Goal: Contribute content: Add original content to the website for others to see

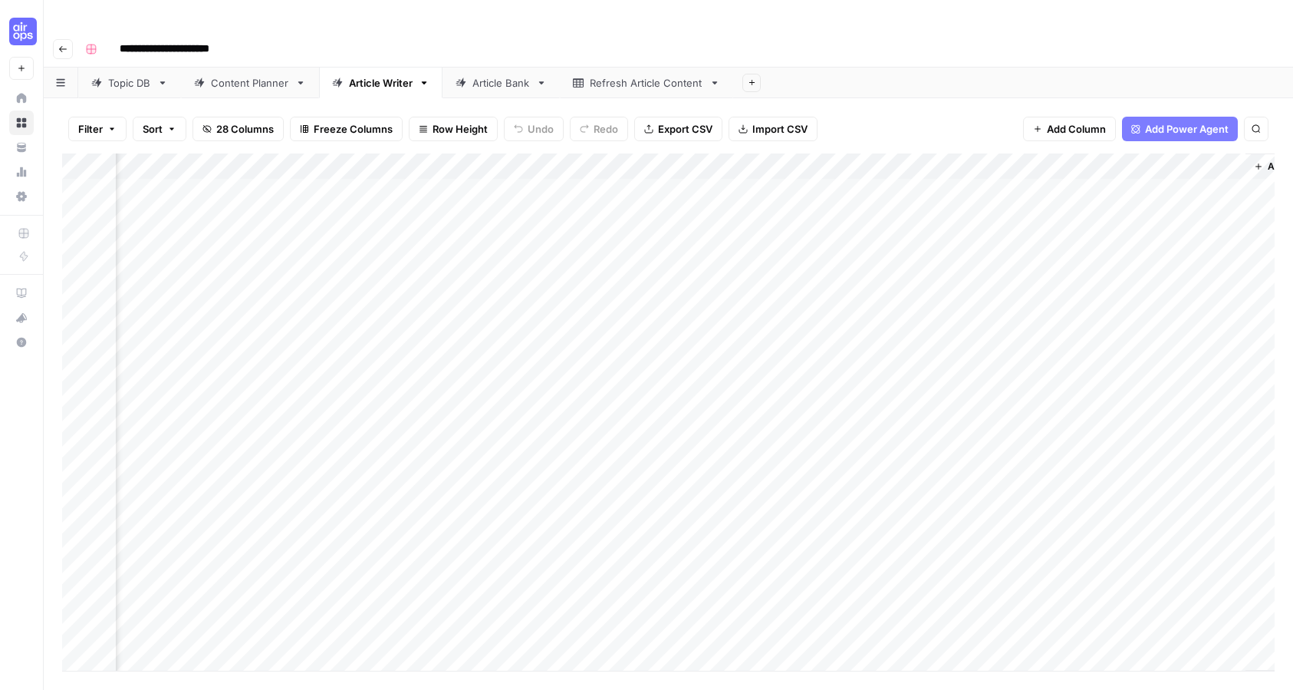
scroll to position [0, 2852]
click at [489, 75] on div "Article Bank" at bounding box center [502, 82] width 58 height 15
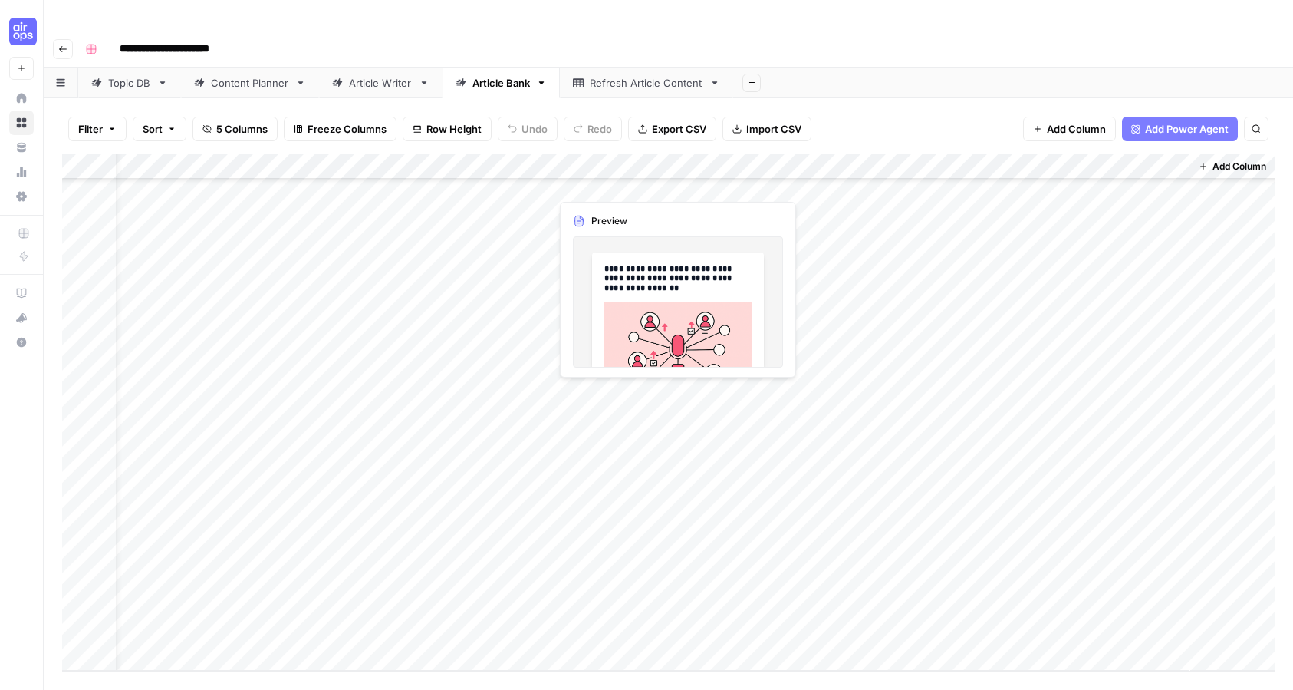
click at [638, 482] on div "Add Column" at bounding box center [668, 411] width 1213 height 517
click at [638, 481] on div "Add Column" at bounding box center [668, 411] width 1213 height 517
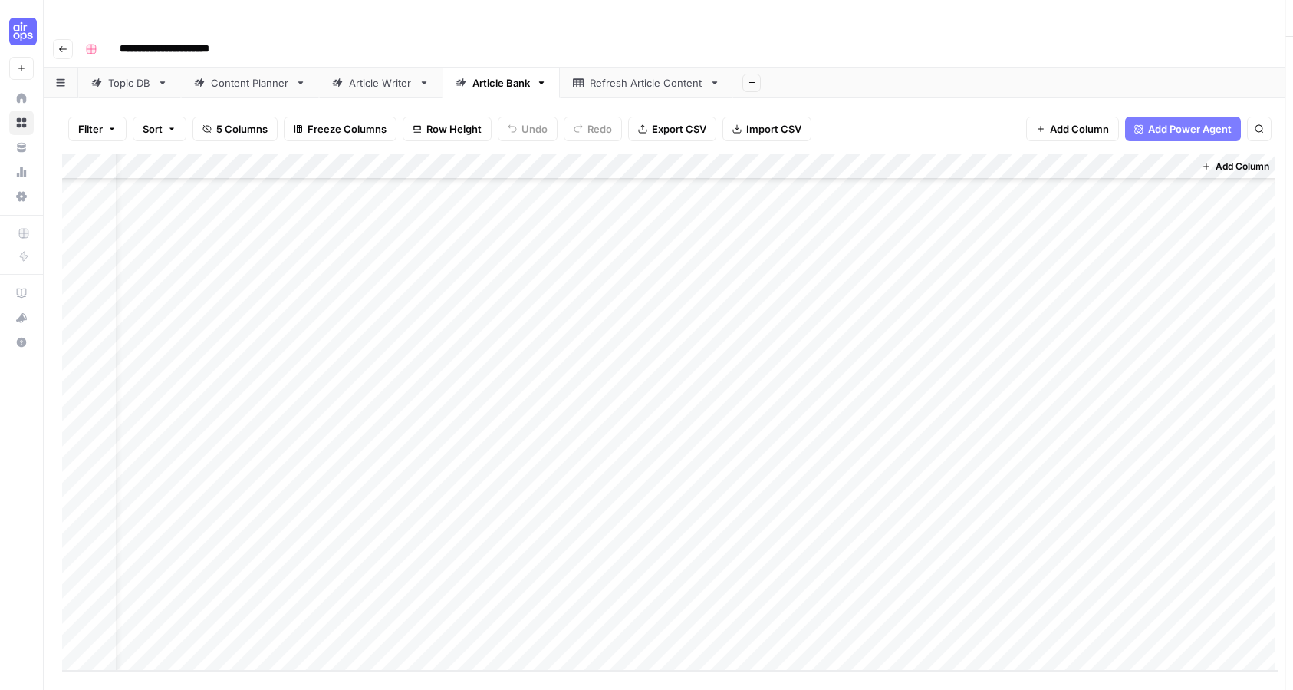
scroll to position [5831, 36]
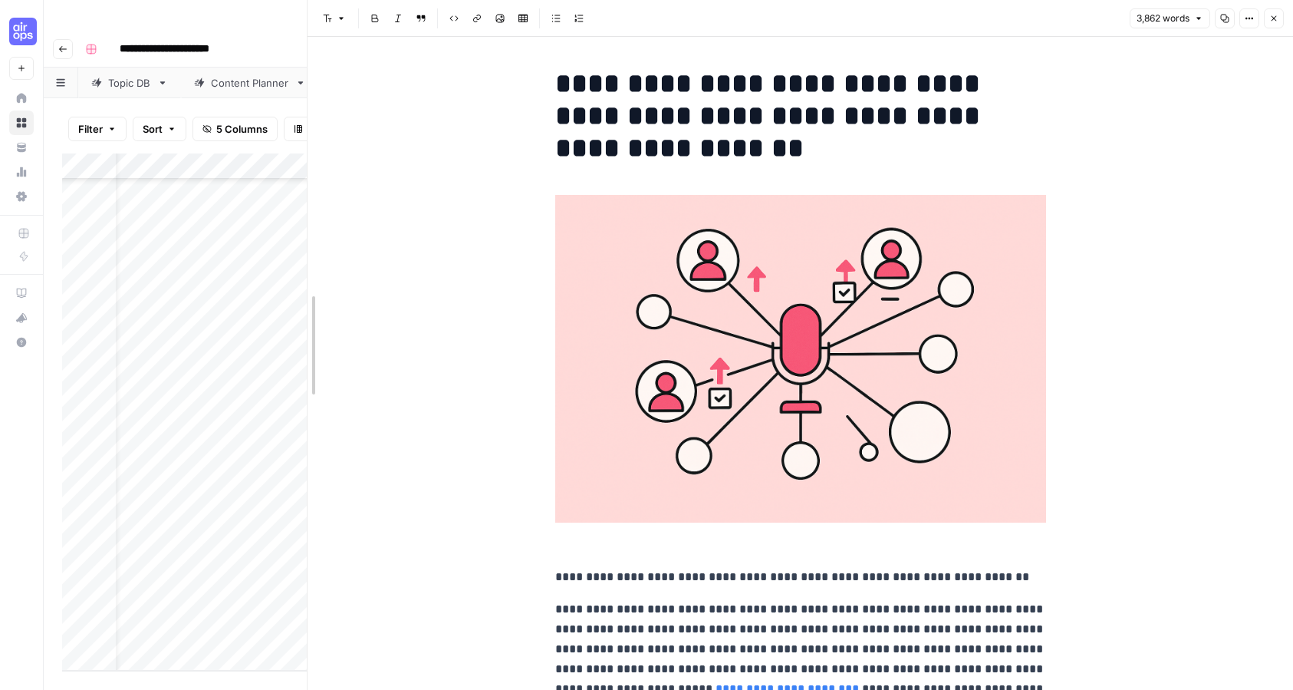
drag, startPoint x: 448, startPoint y: 205, endPoint x: 280, endPoint y: 183, distance: 169.4
click at [280, 183] on body "**********" at bounding box center [646, 345] width 1293 height 690
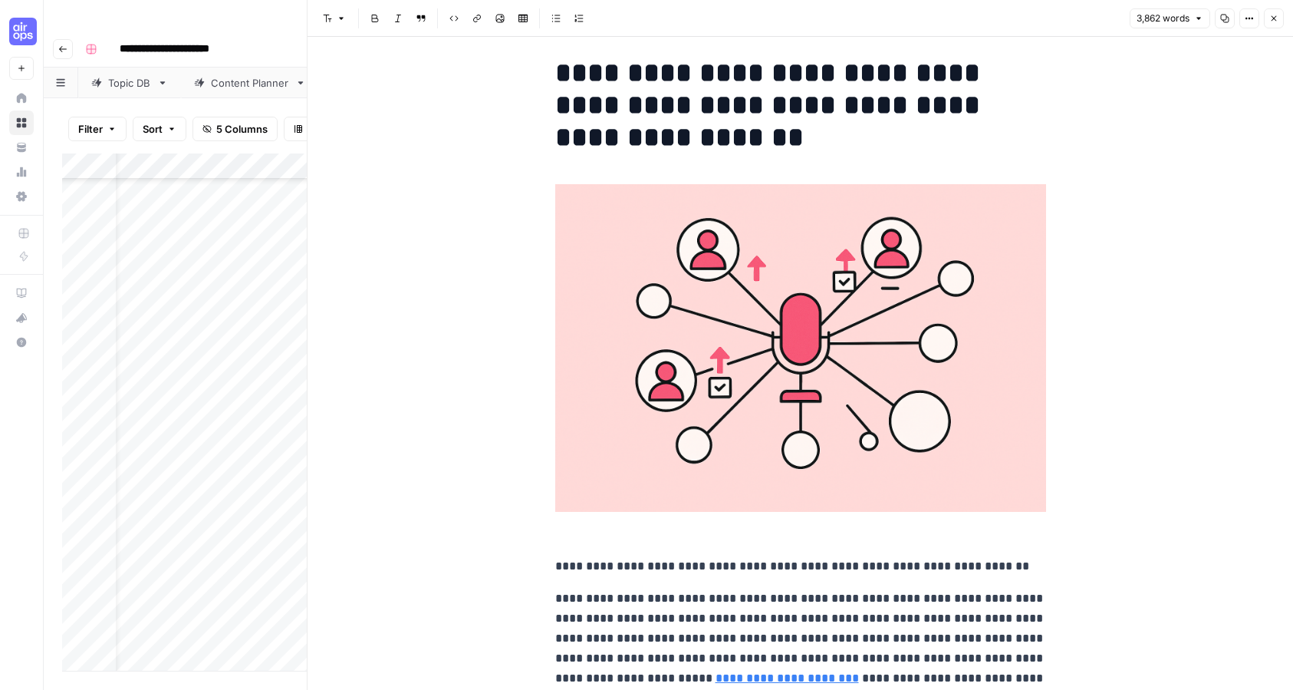
scroll to position [0, 0]
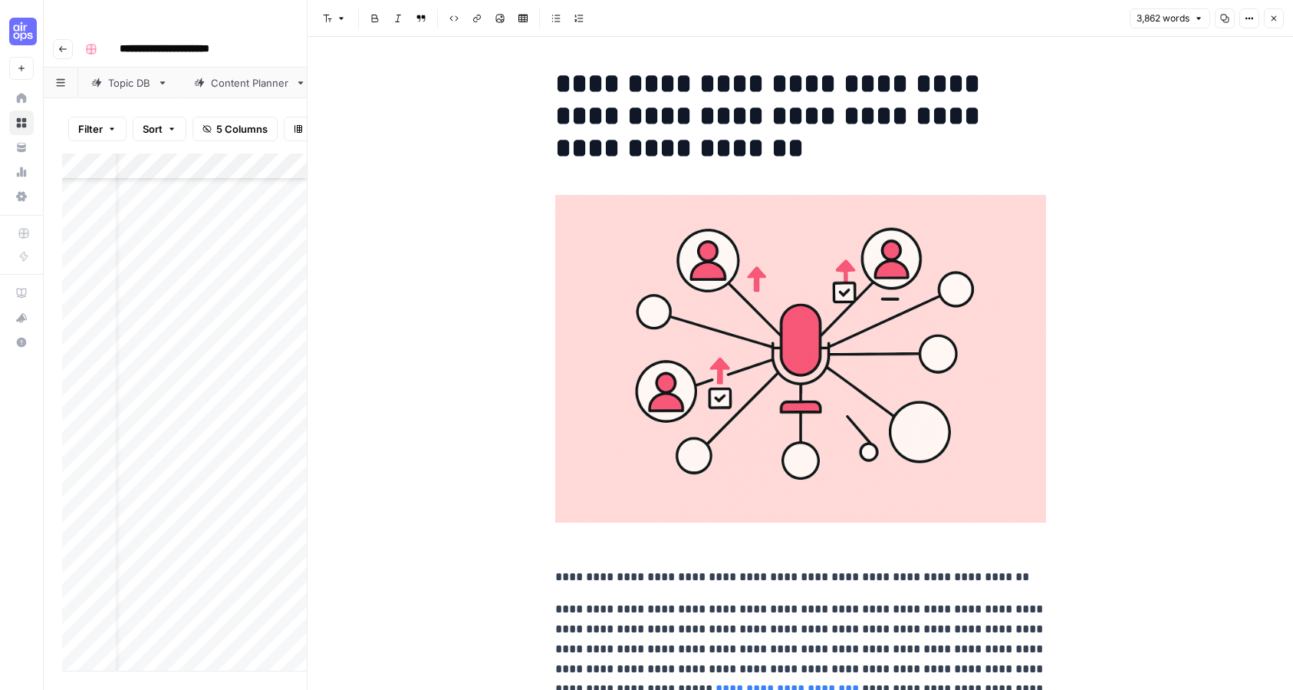
click at [274, 68] on link "Content Planner" at bounding box center [250, 83] width 138 height 31
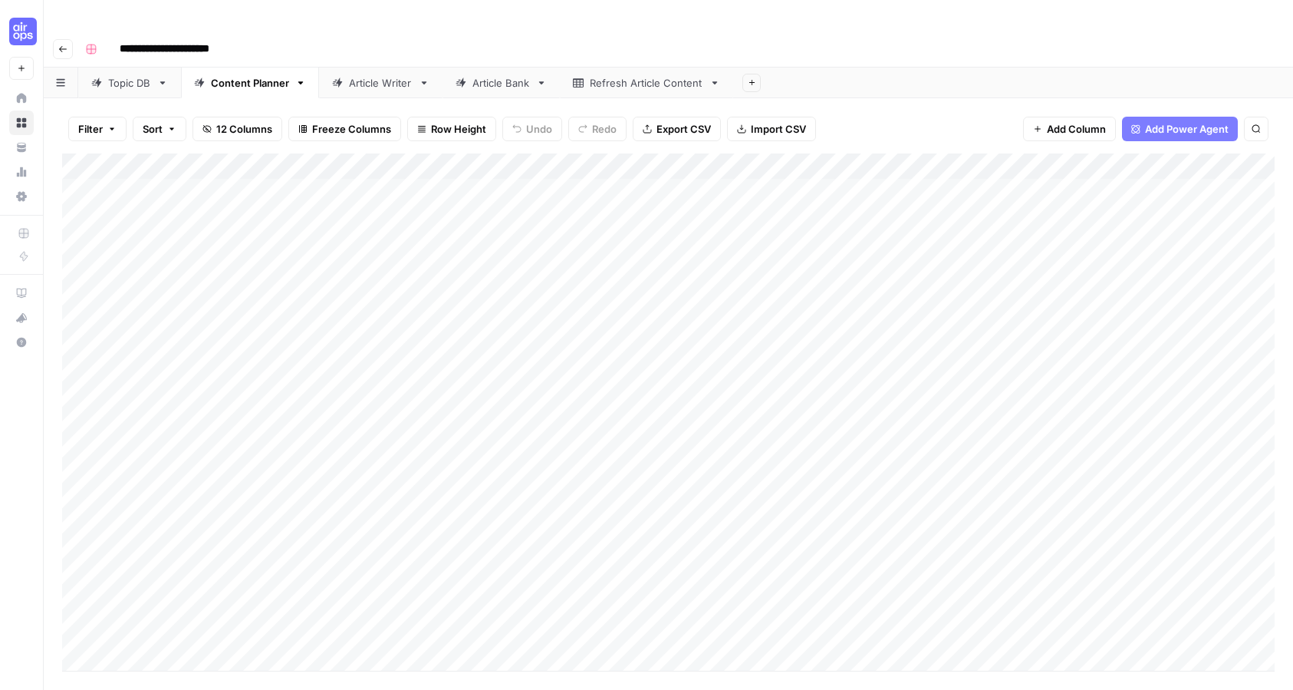
click at [119, 75] on div "Topic DB" at bounding box center [129, 82] width 43 height 15
click at [235, 75] on div "Content Planner" at bounding box center [250, 82] width 78 height 15
click at [356, 75] on div "Article Writer" at bounding box center [381, 82] width 64 height 15
click at [490, 75] on div "Article Bank" at bounding box center [502, 82] width 58 height 15
click at [681, 75] on div "Refresh Article Content" at bounding box center [647, 82] width 114 height 15
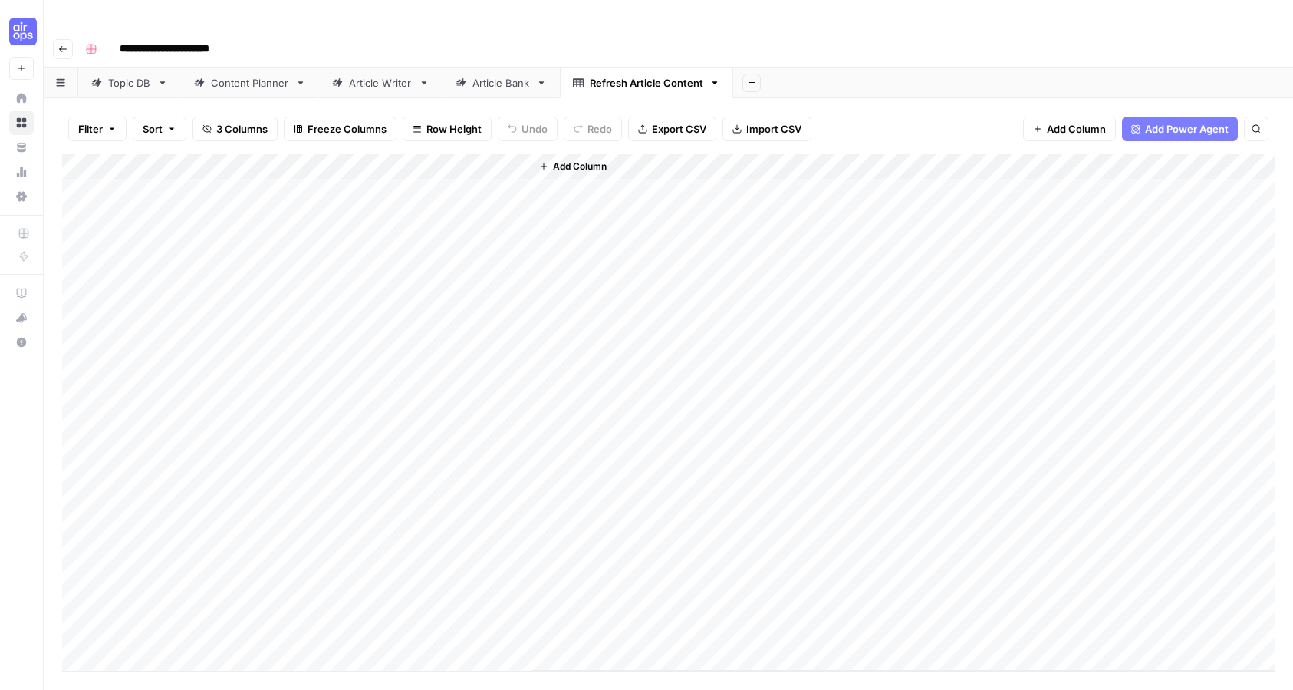
click at [368, 75] on div "Article Writer" at bounding box center [381, 82] width 64 height 15
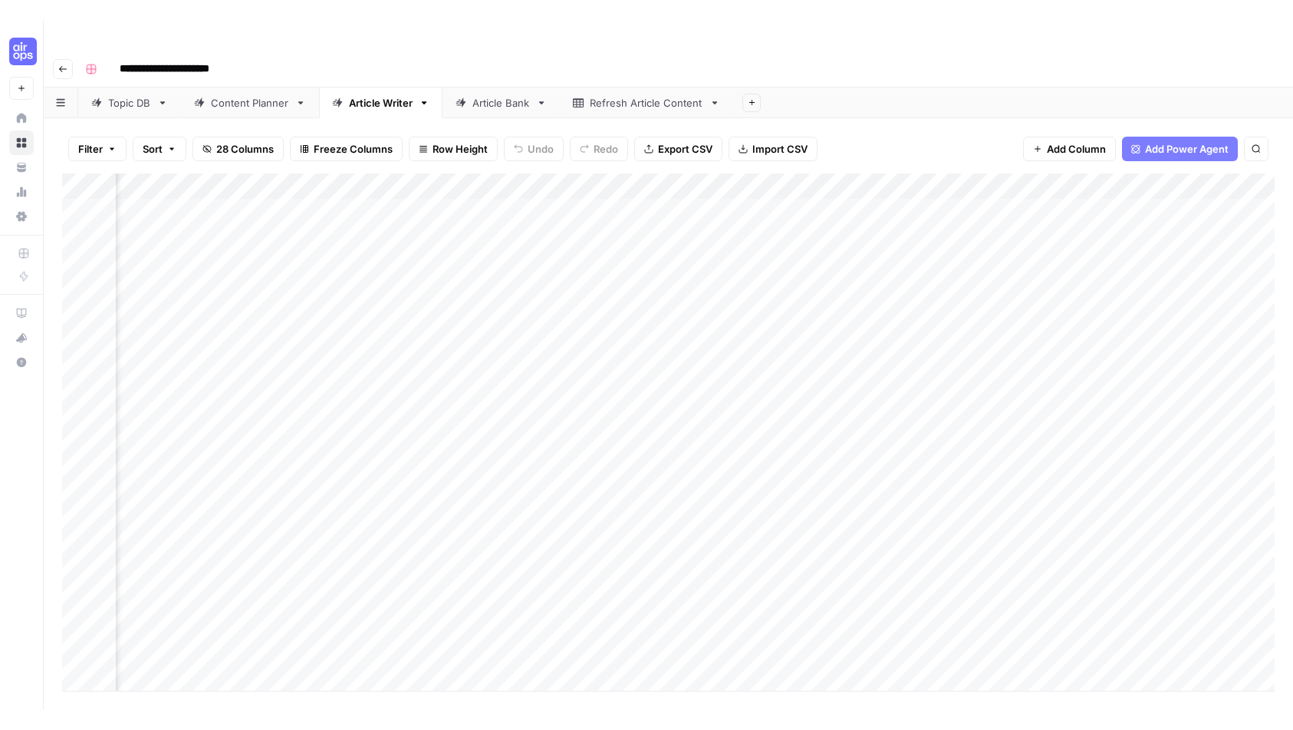
scroll to position [0, 957]
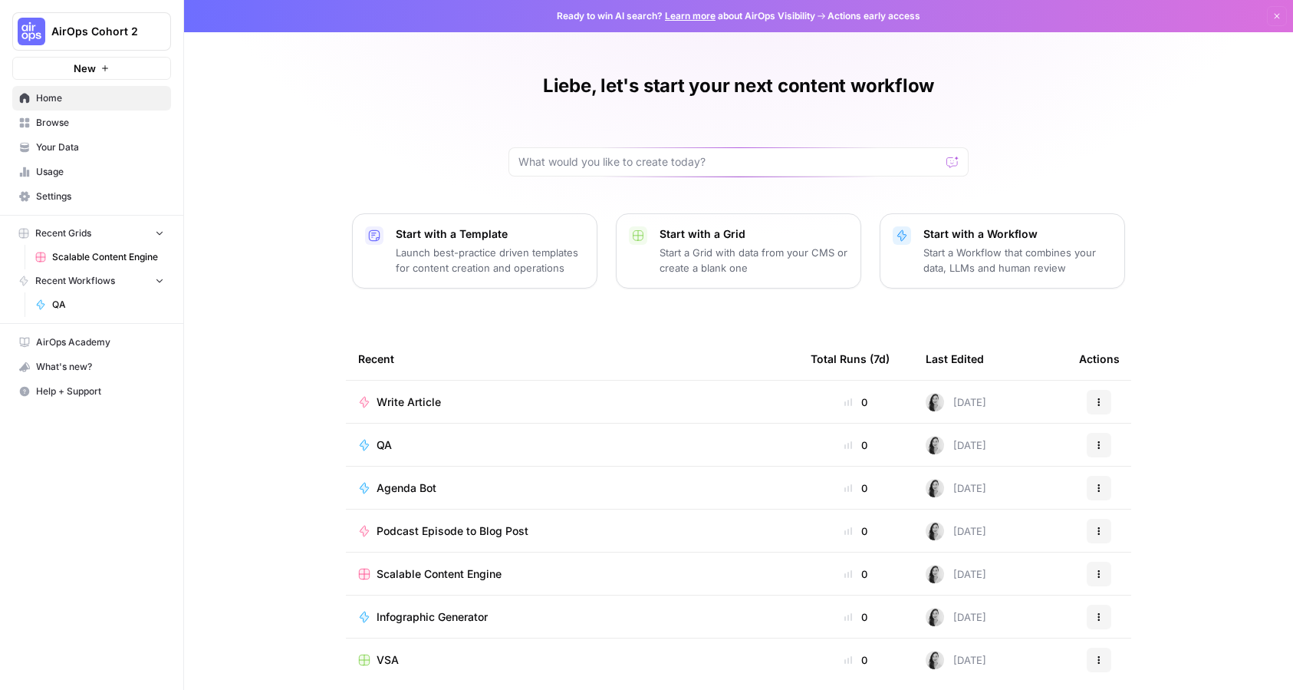
scroll to position [2, 0]
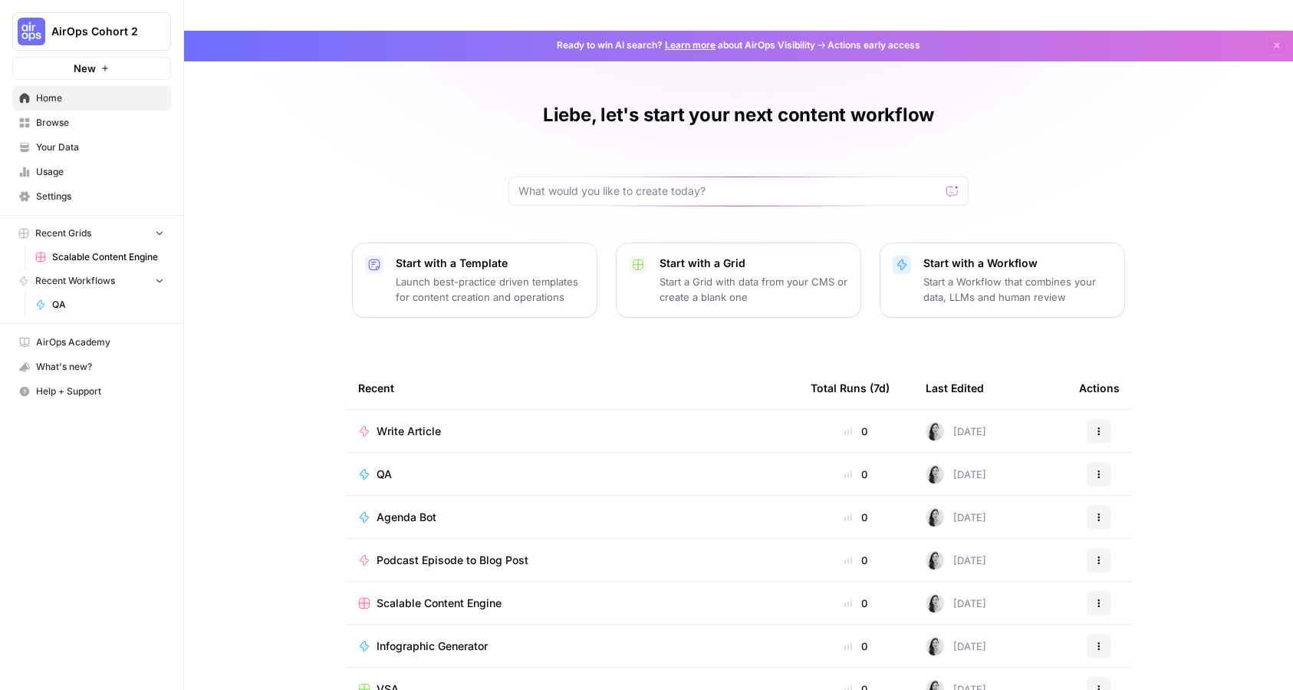
click at [53, 121] on span "Browse" at bounding box center [100, 123] width 128 height 14
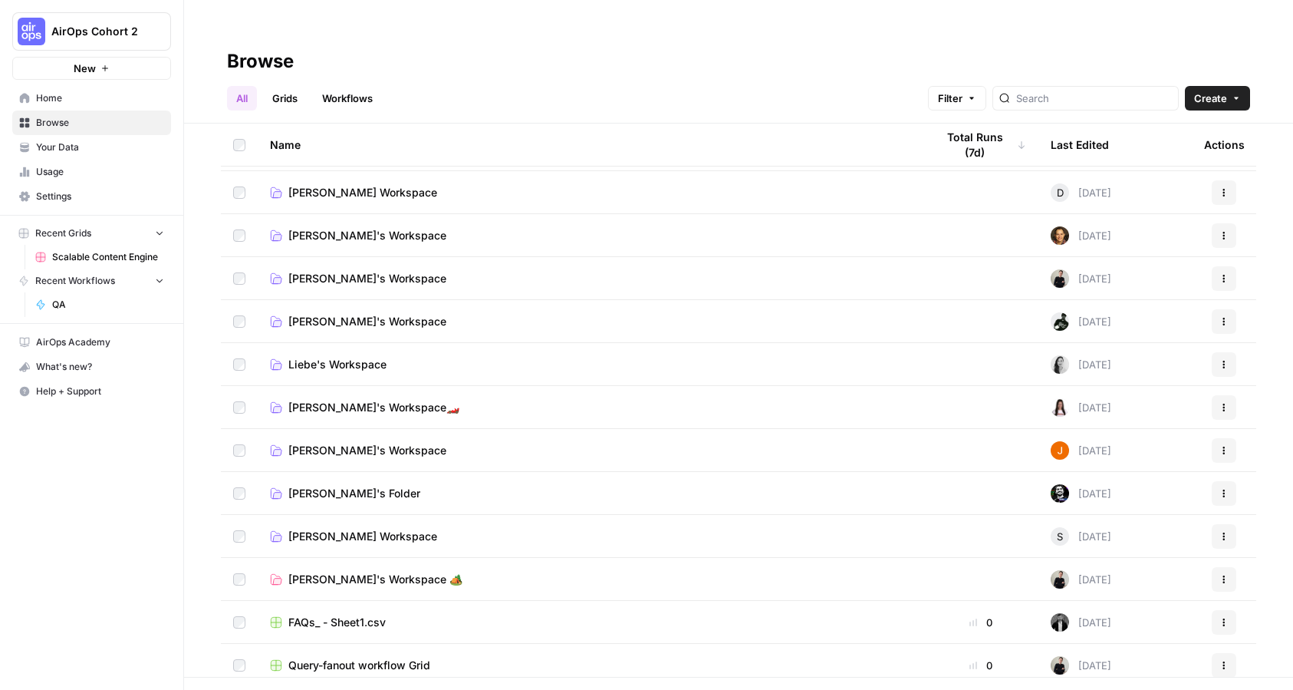
scroll to position [1135, 0]
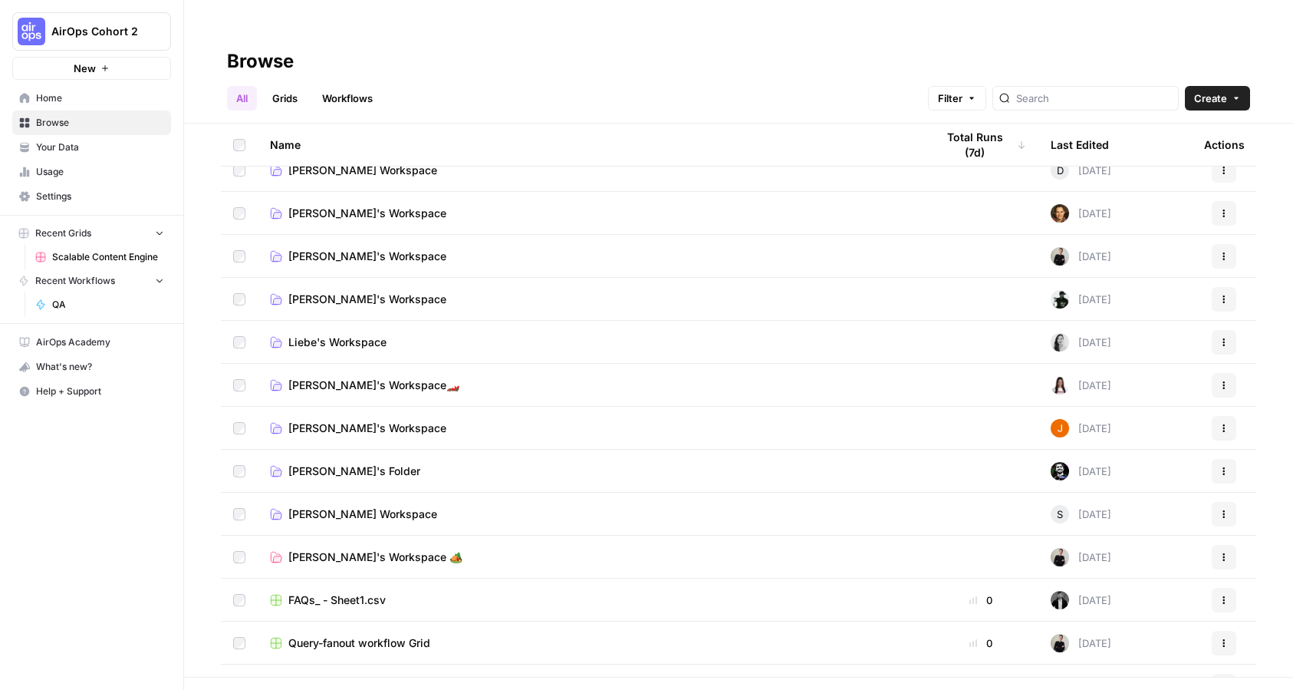
click at [334, 334] on span "Liebe's Workspace" at bounding box center [337, 341] width 98 height 15
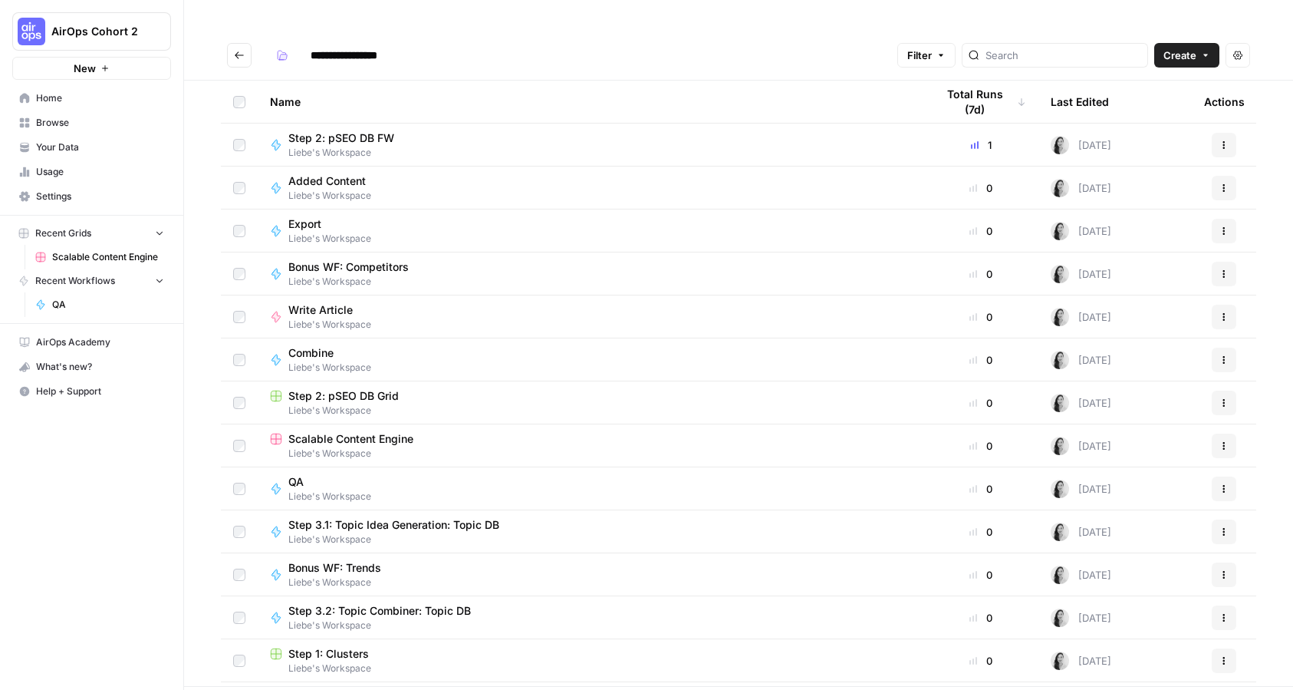
click at [344, 318] on span "Liebe's Workspace" at bounding box center [329, 325] width 83 height 14
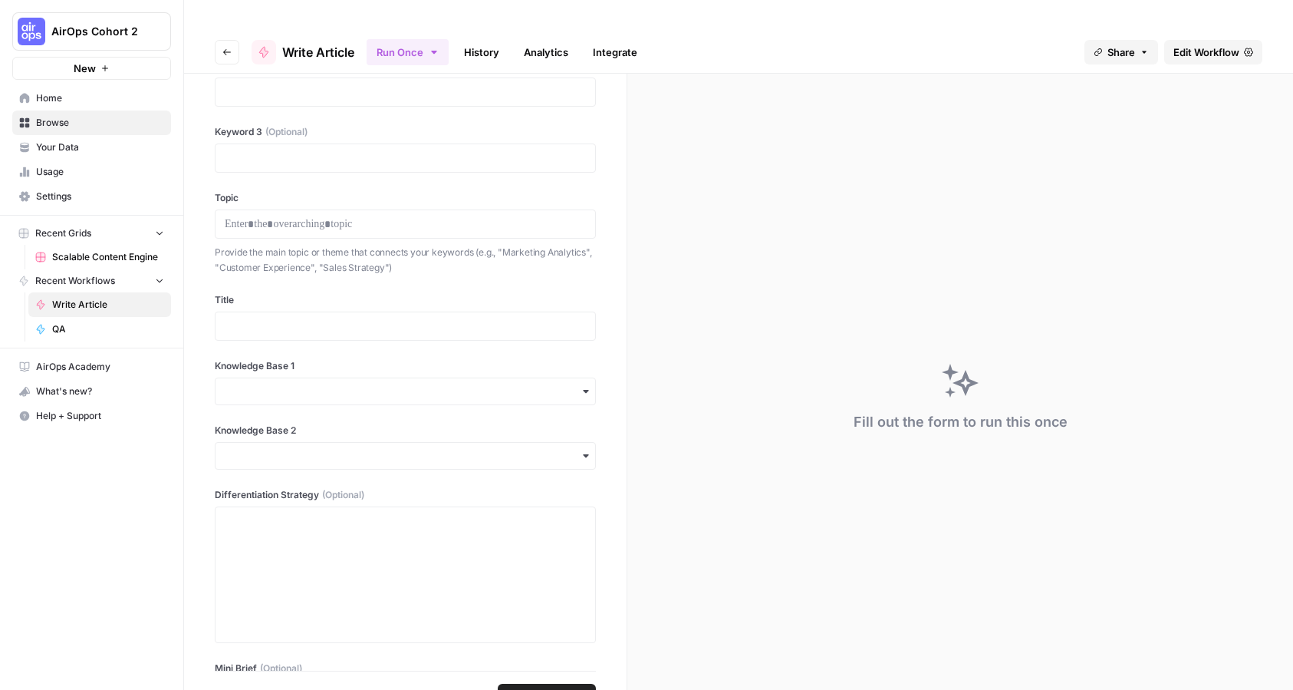
scroll to position [519, 0]
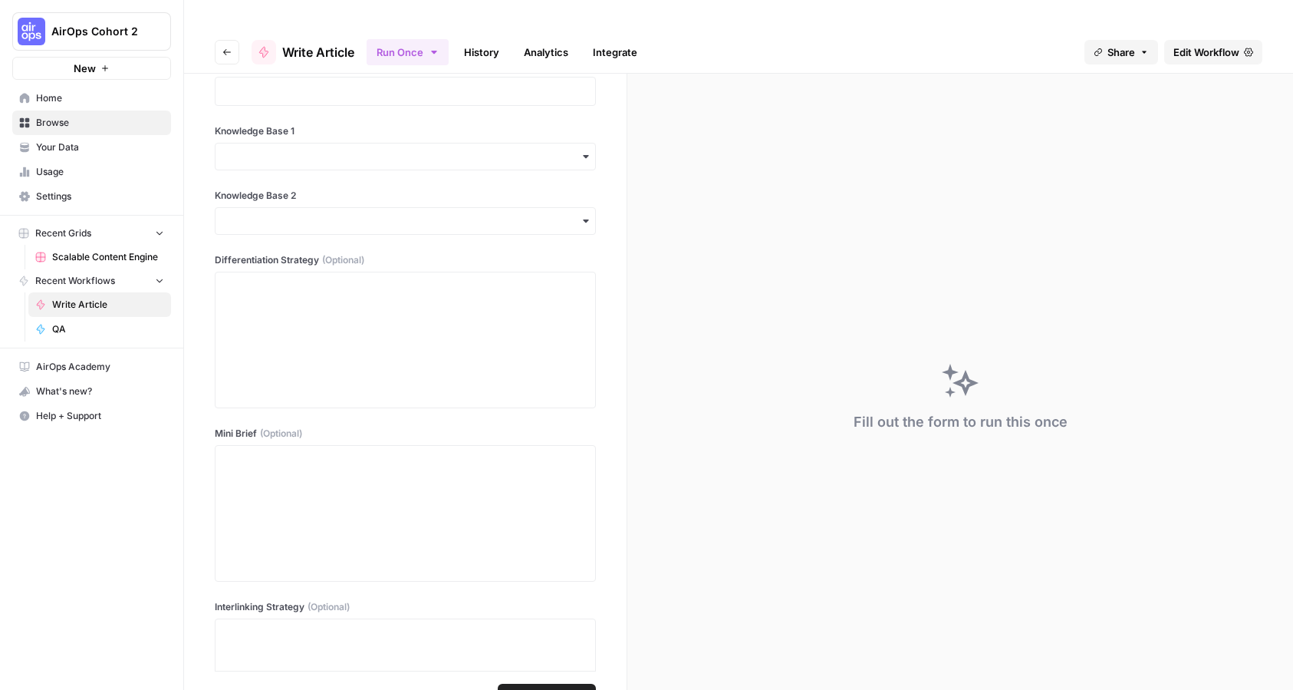
click at [1204, 40] on link "Edit Workflow" at bounding box center [1214, 52] width 98 height 25
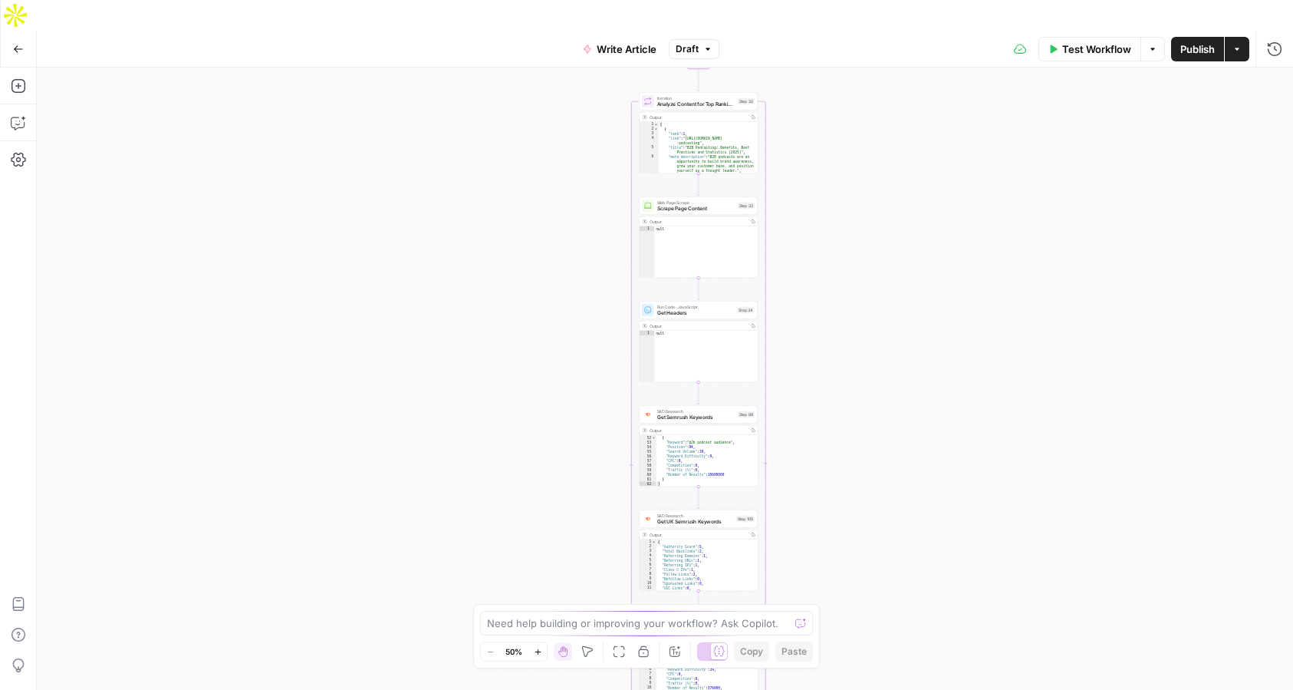
scroll to position [469, 0]
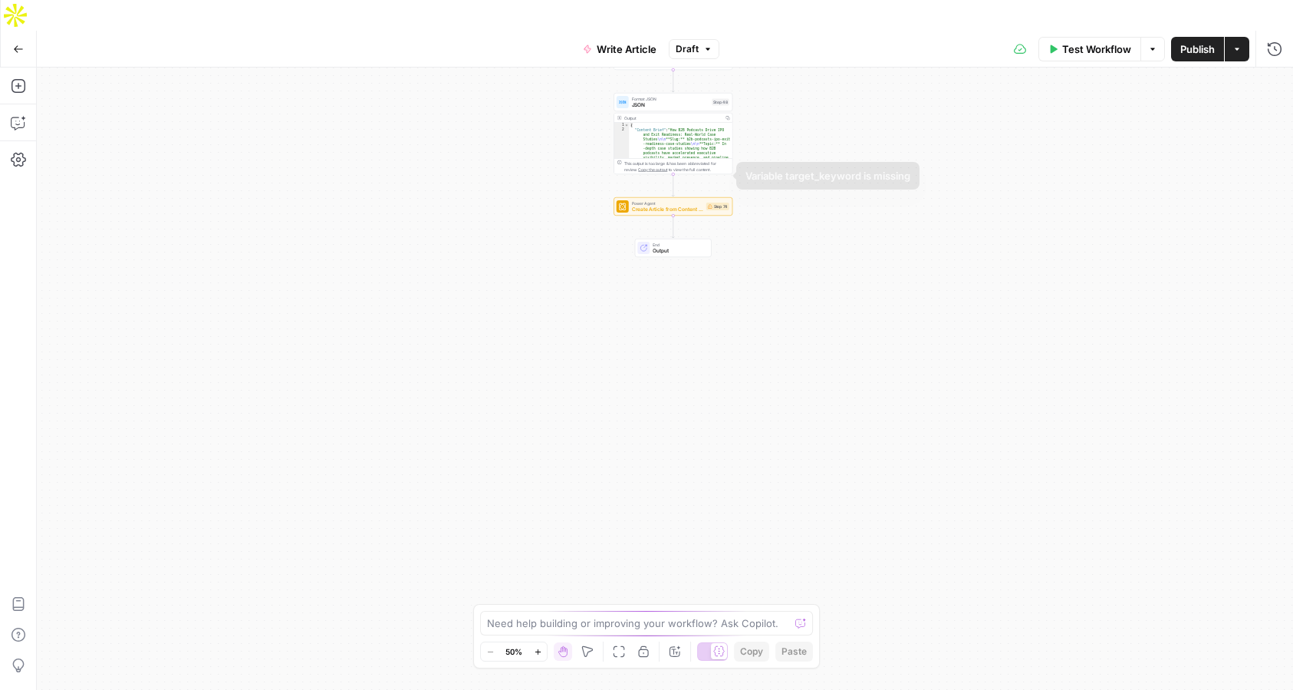
click at [696, 206] on span "Create Article from Content Brief - Liebe" at bounding box center [667, 210] width 71 height 8
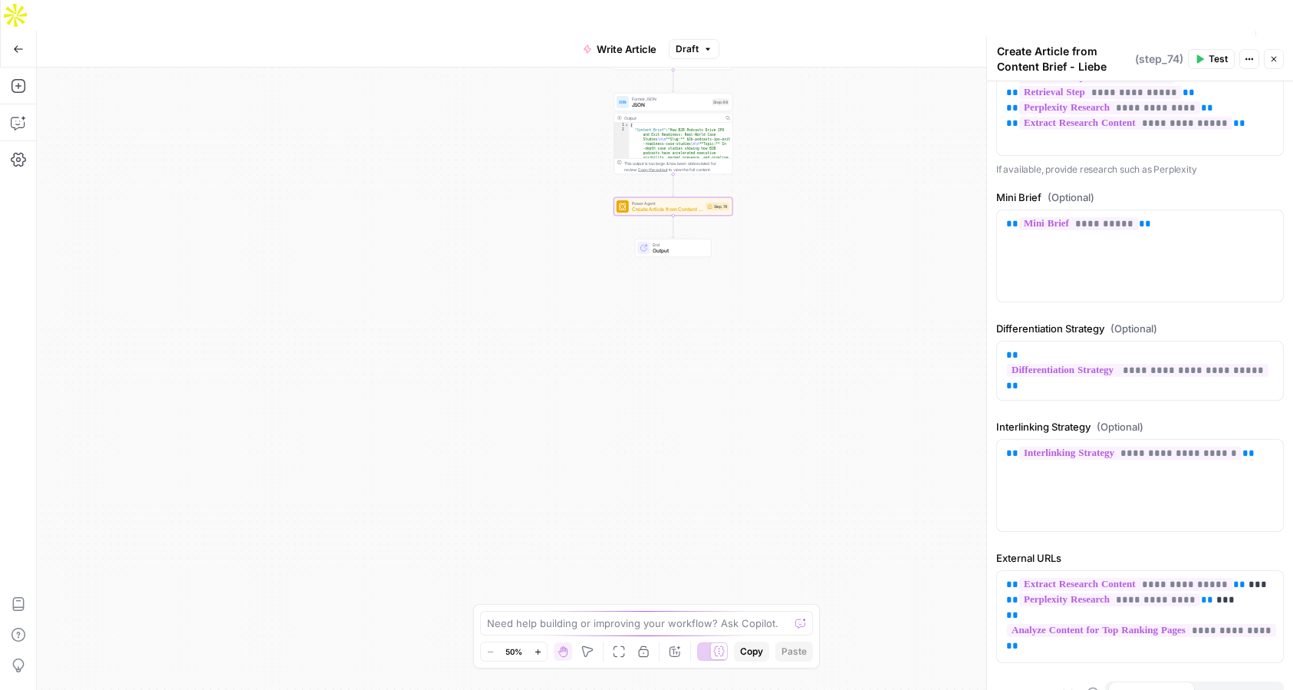
scroll to position [931, 0]
